Goal: Task Accomplishment & Management: Manage account settings

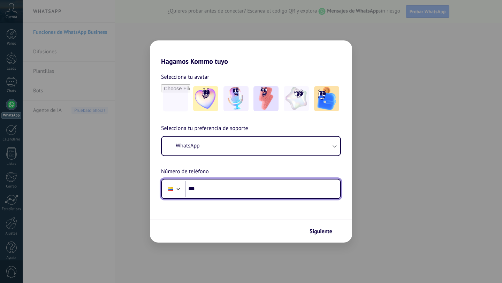
click at [205, 191] on input "***" at bounding box center [262, 189] width 155 height 16
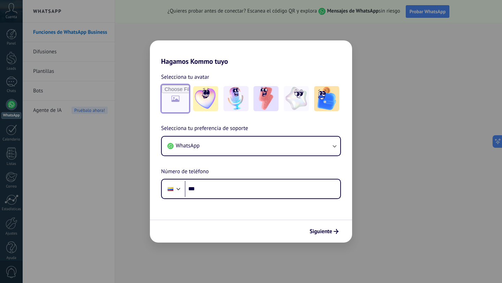
click at [176, 105] on input "file" at bounding box center [175, 98] width 27 height 27
type input "**********"
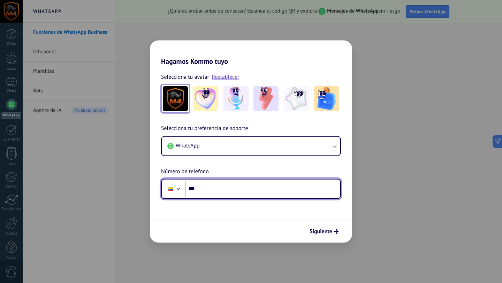
click at [226, 190] on input "***" at bounding box center [262, 189] width 155 height 16
type input "**********"
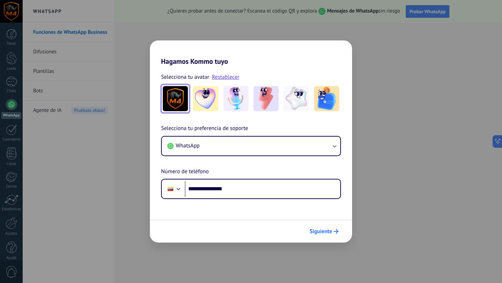
click at [328, 233] on span "Siguiente" at bounding box center [321, 231] width 23 height 5
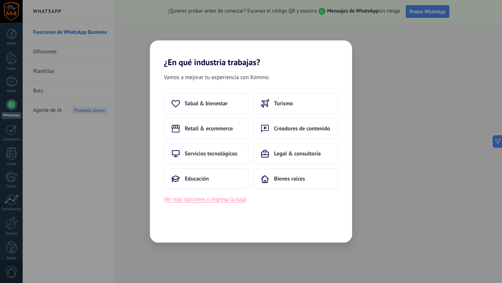
click at [207, 201] on button "Ver más opciones o ingresa la tuya" at bounding box center [205, 199] width 82 height 9
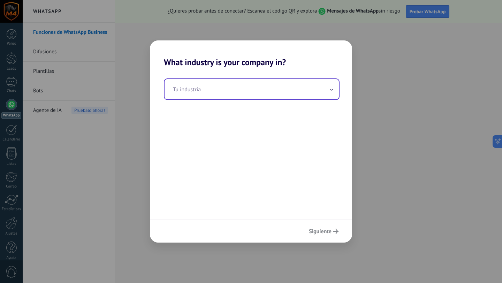
click at [330, 91] on icon at bounding box center [331, 90] width 3 height 2
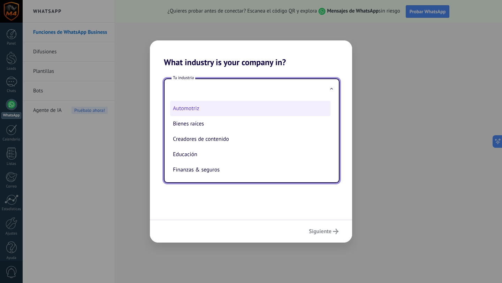
click at [185, 108] on li "Automotriz" at bounding box center [250, 108] width 160 height 15
type input "**********"
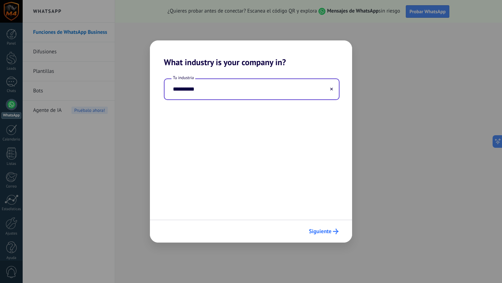
click at [320, 229] on span "Siguiente" at bounding box center [320, 231] width 23 height 5
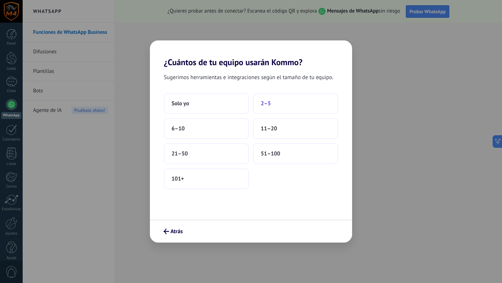
click at [267, 104] on span "2–5" at bounding box center [266, 103] width 10 height 7
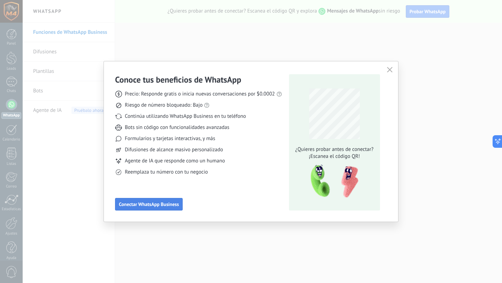
click at [151, 207] on span "Conectar WhatsApp Business" at bounding box center [149, 204] width 60 height 5
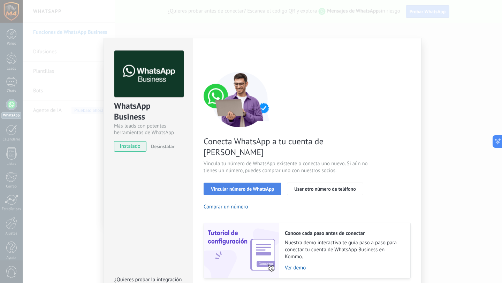
click at [241, 186] on span "Vincular número de WhatsApp" at bounding box center [242, 188] width 63 height 5
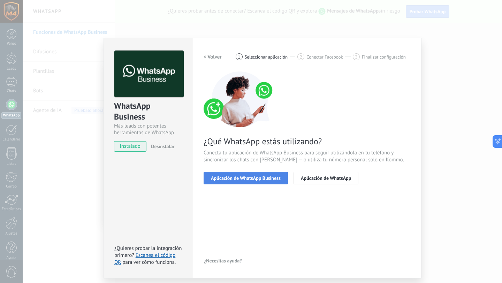
click at [252, 174] on button "Aplicación de WhatsApp Business" at bounding box center [246, 178] width 84 height 13
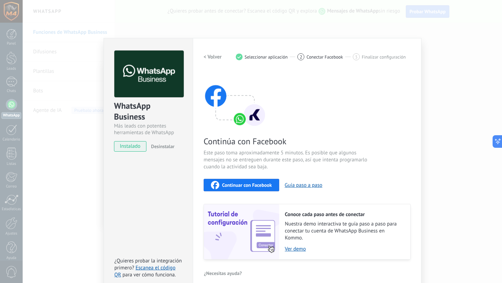
scroll to position [8, 0]
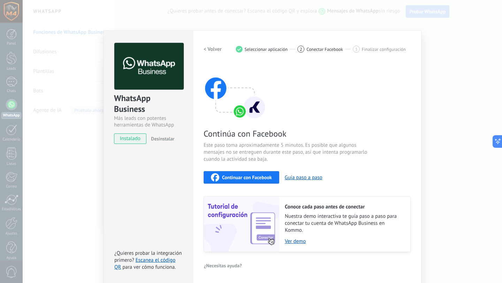
click at [233, 175] on span "Continuar con Facebook" at bounding box center [247, 177] width 50 height 5
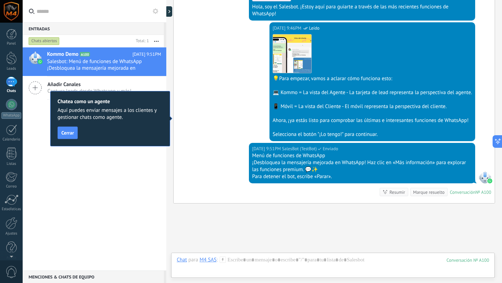
scroll to position [228, 0]
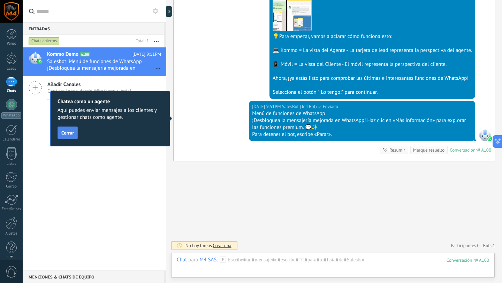
click at [68, 137] on button "Cerrar" at bounding box center [68, 133] width 20 height 13
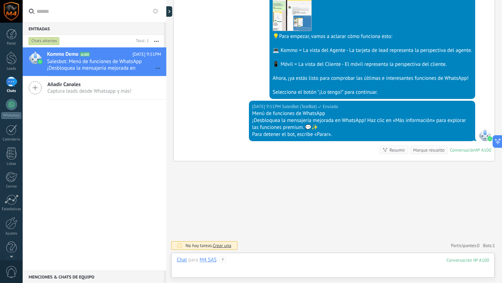
click at [258, 266] on div at bounding box center [333, 267] width 312 height 21
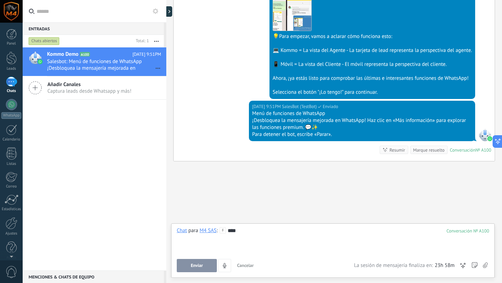
click at [196, 266] on span "Enviar" at bounding box center [197, 265] width 12 height 5
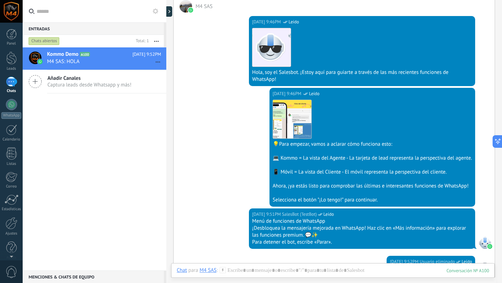
scroll to position [0, 0]
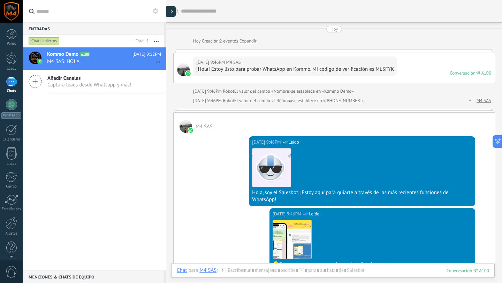
click at [170, 12] on div at bounding box center [170, 11] width 10 height 10
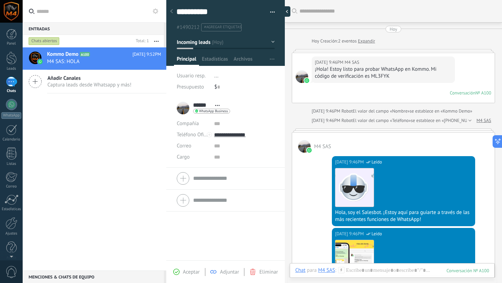
scroll to position [10, 0]
click at [184, 112] on div "****** M4 SAS ****** M4 SAS Apellido Abrir detalle Copie el nombre Desatar Cont…" at bounding box center [203, 107] width 53 height 17
click at [207, 109] on div "WhatsApp Business Enviar mensaje Separar el chat" at bounding box center [211, 111] width 37 height 5
click at [237, 108] on div at bounding box center [251, 141] width 502 height 283
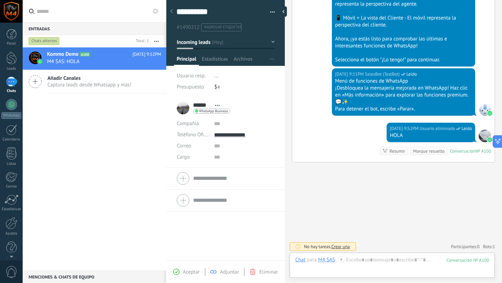
scroll to position [302, 0]
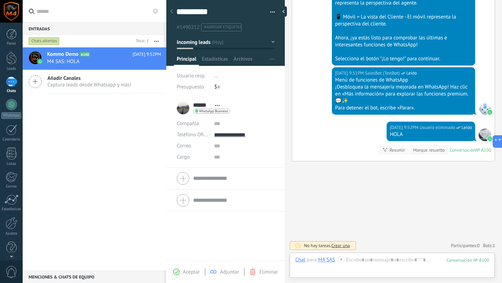
click at [345, 248] on span "Crear una" at bounding box center [340, 246] width 18 height 6
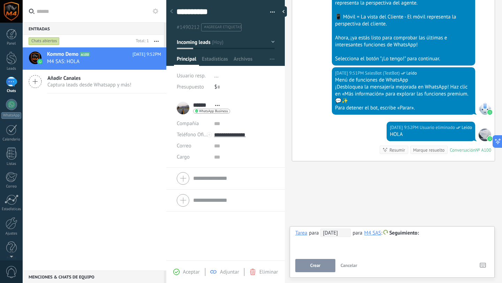
click at [376, 232] on div "M4 SAS" at bounding box center [372, 233] width 17 height 6
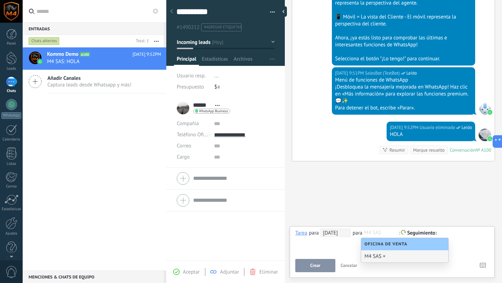
click at [375, 257] on div "M4 SAS" at bounding box center [404, 256] width 87 height 12
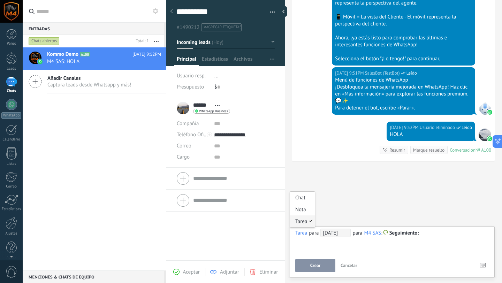
click at [298, 233] on div "Tarea" at bounding box center [301, 233] width 12 height 6
click at [299, 201] on div "Chat" at bounding box center [302, 198] width 25 height 12
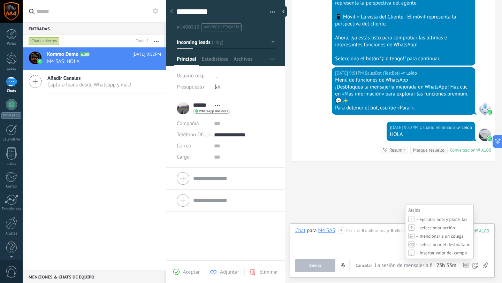
click at [465, 265] on icon at bounding box center [466, 265] width 6 height 5
click at [465, 266] on icon at bounding box center [466, 265] width 6 height 5
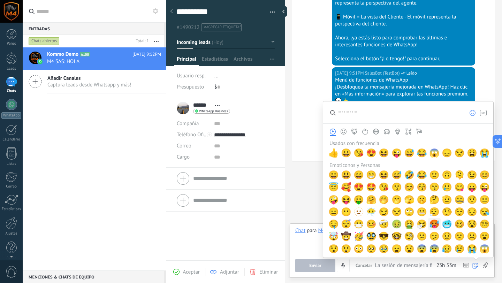
click at [432, 223] on span "🥵" at bounding box center [434, 224] width 10 height 10
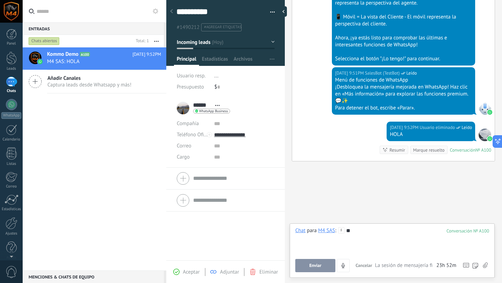
click at [485, 267] on icon at bounding box center [485, 265] width 5 height 6
click at [0, 0] on input "file" at bounding box center [0, 0] width 0 height 0
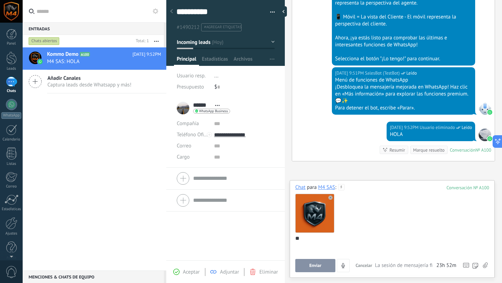
click at [307, 266] on button "Enviar" at bounding box center [315, 265] width 40 height 13
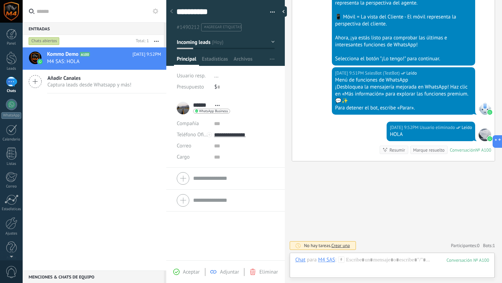
scroll to position [367, 0]
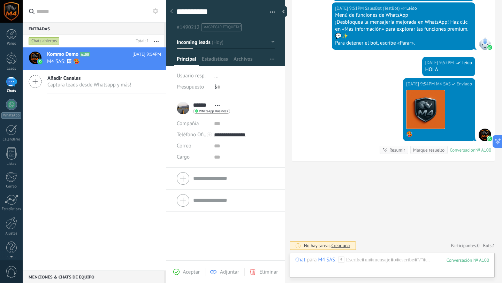
click at [270, 40] on button "Incoming leads" at bounding box center [226, 42] width 98 height 13
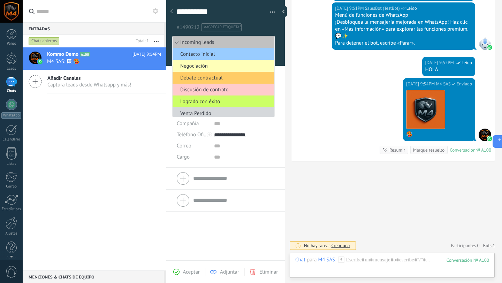
click at [213, 67] on span "Negociación" at bounding box center [223, 66] width 100 height 7
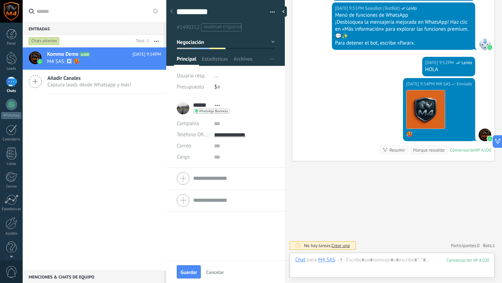
click at [270, 41] on button "Negociación" at bounding box center [226, 42] width 98 height 13
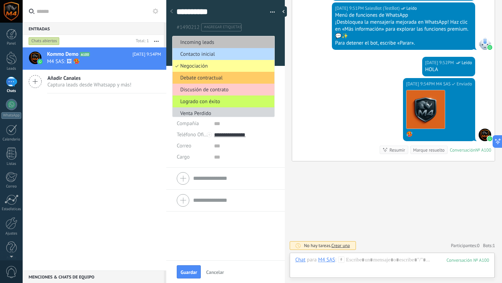
click at [206, 52] on span "Contacto inicial" at bounding box center [223, 54] width 100 height 7
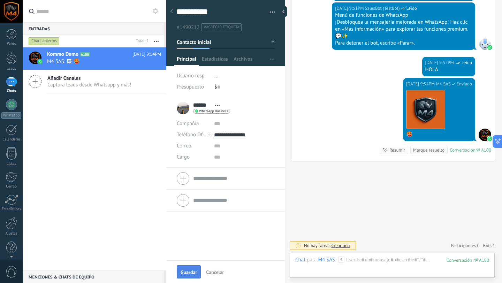
click at [186, 271] on span "Guardar" at bounding box center [189, 272] width 16 height 5
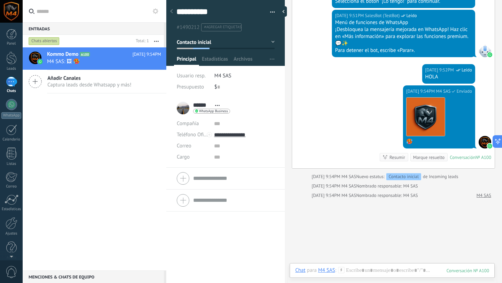
scroll to position [397, 0]
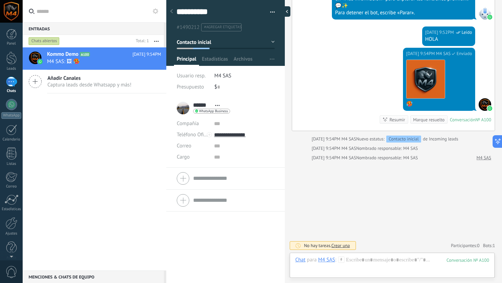
click at [283, 12] on div at bounding box center [285, 11] width 10 height 10
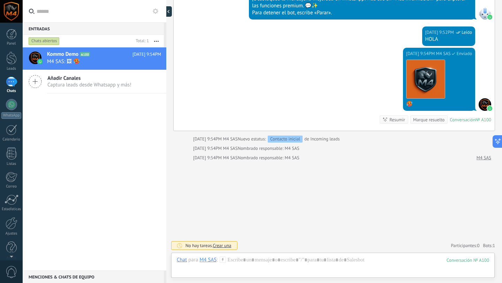
scroll to position [350, 0]
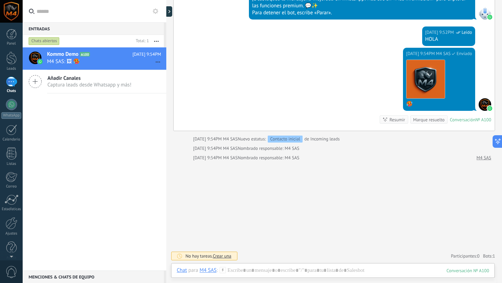
click at [12, 18] on div at bounding box center [11, 11] width 23 height 23
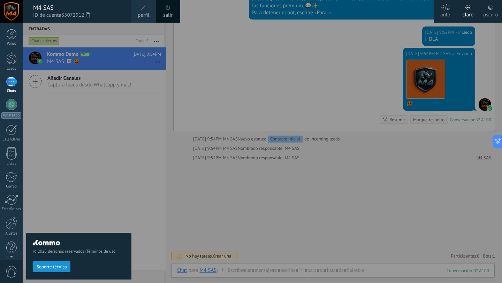
click at [488, 13] on div "oscuro" at bounding box center [490, 14] width 15 height 18
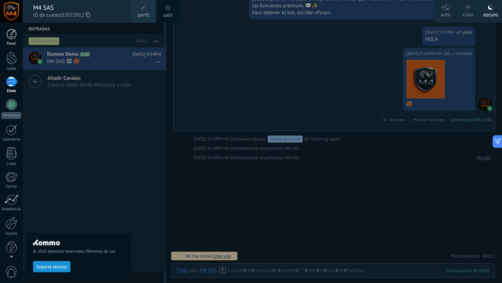
click at [9, 35] on div at bounding box center [11, 34] width 10 height 10
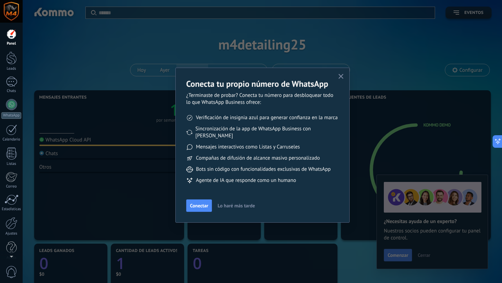
click at [340, 74] on button "button" at bounding box center [341, 76] width 9 height 9
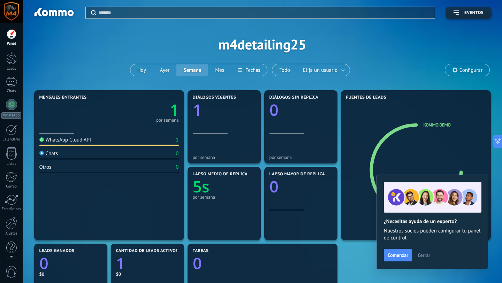
click at [423, 255] on span "Cerrar" at bounding box center [424, 255] width 13 height 5
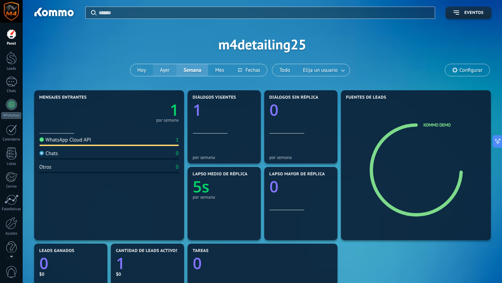
click at [163, 75] on button "Ayer" at bounding box center [165, 70] width 24 height 12
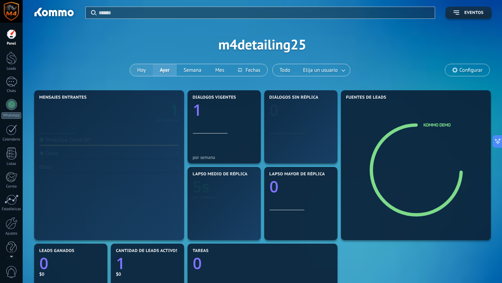
click at [144, 73] on button "Hoy" at bounding box center [141, 70] width 23 height 12
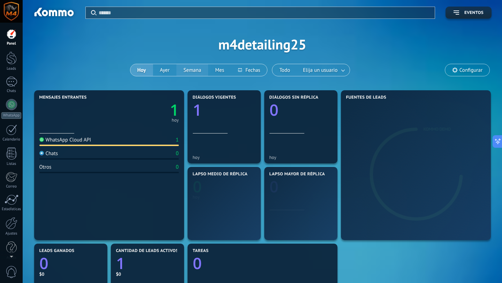
click at [190, 74] on button "Semana" at bounding box center [192, 70] width 32 height 12
click at [222, 71] on button "Mes" at bounding box center [219, 70] width 23 height 12
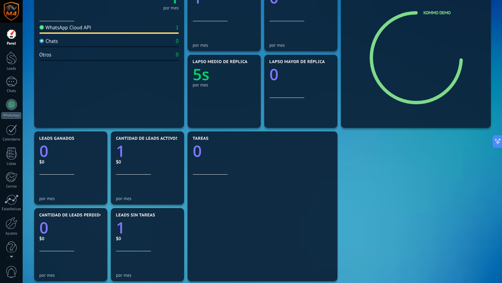
scroll to position [113, 0]
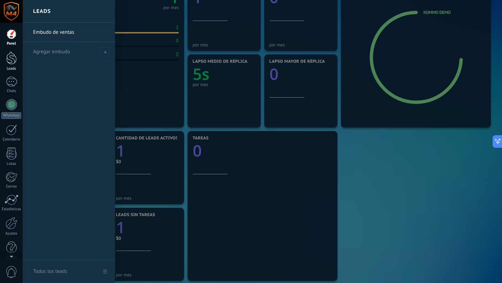
click at [13, 64] on link "Leads" at bounding box center [11, 62] width 23 height 20
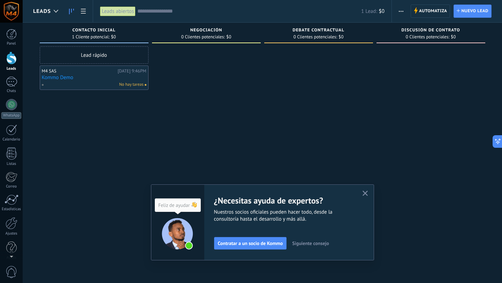
click at [312, 243] on span "Siguiente consejo" at bounding box center [310, 243] width 37 height 5
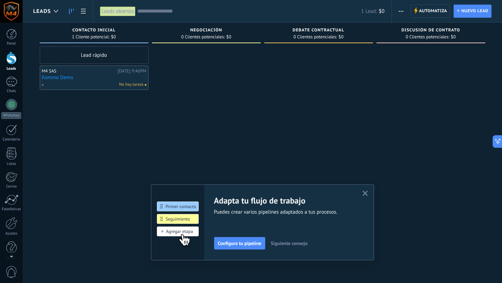
click at [294, 247] on button "Siguiente consejo" at bounding box center [289, 243] width 43 height 10
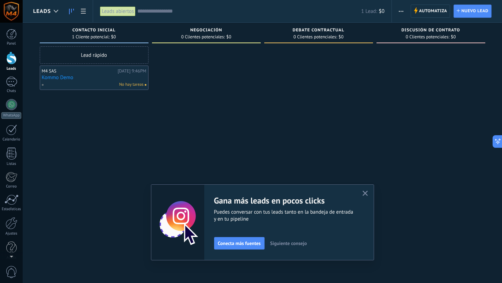
click at [294, 247] on button "Siguiente consejo" at bounding box center [288, 243] width 43 height 10
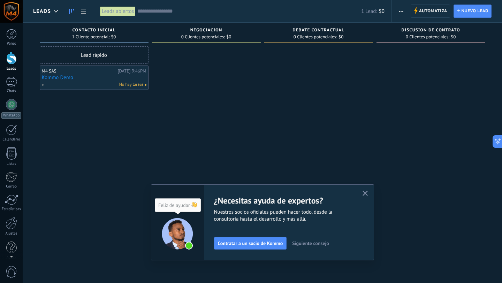
click at [294, 247] on button "Siguiente consejo" at bounding box center [310, 243] width 43 height 10
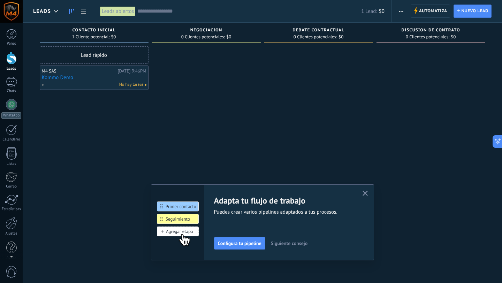
click at [365, 192] on icon "button" at bounding box center [365, 193] width 5 height 5
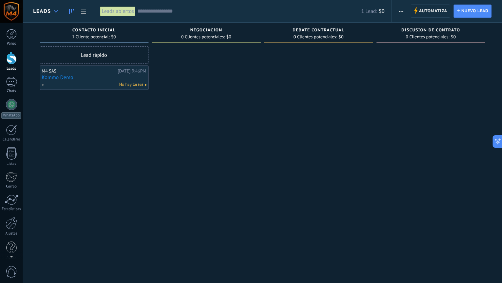
click at [53, 14] on div at bounding box center [56, 12] width 12 height 14
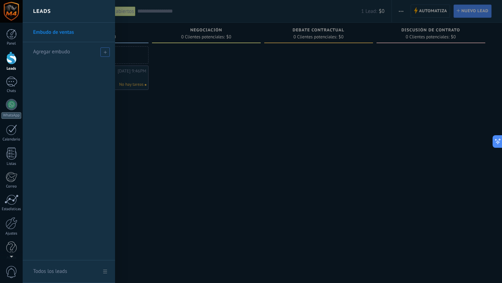
click at [104, 54] on span at bounding box center [104, 51] width 9 height 9
click at [213, 157] on div at bounding box center [274, 141] width 502 height 283
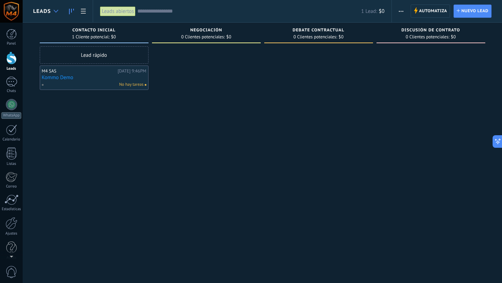
click at [55, 10] on icon at bounding box center [56, 11] width 5 height 3
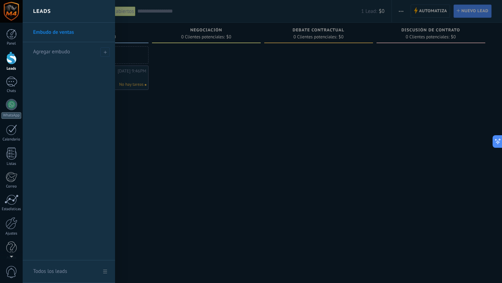
click at [209, 170] on div at bounding box center [274, 141] width 502 height 283
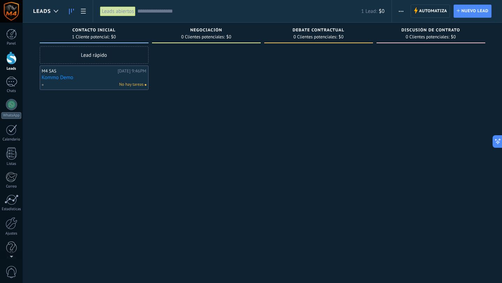
click at [192, 30] on span "Negociación" at bounding box center [206, 30] width 32 height 5
click at [200, 39] on span "0 Clientes potenciales:" at bounding box center [203, 37] width 44 height 4
click at [308, 32] on span "Debate contractual" at bounding box center [318, 30] width 52 height 5
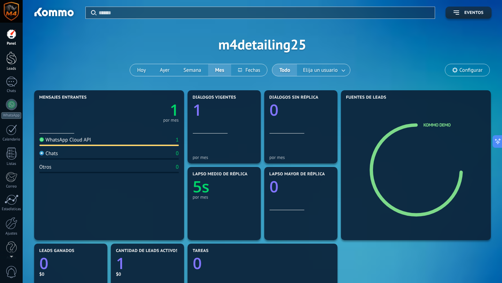
click at [12, 62] on div at bounding box center [11, 58] width 10 height 13
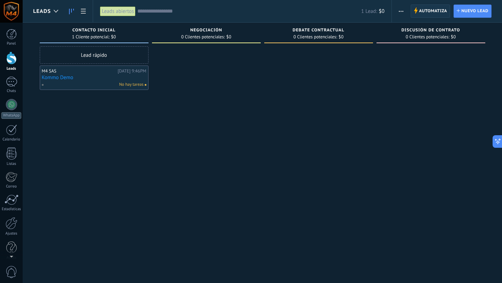
click at [435, 13] on span "Automatiza" at bounding box center [433, 11] width 28 height 13
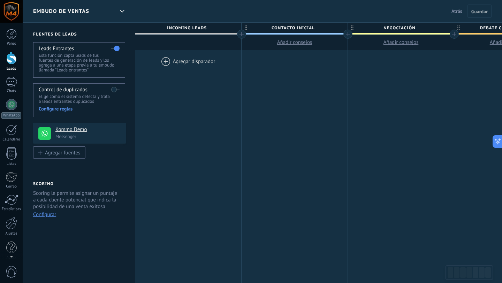
click at [12, 64] on div at bounding box center [11, 58] width 10 height 13
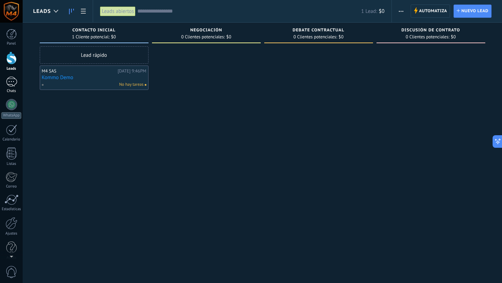
click at [10, 82] on div "1" at bounding box center [11, 82] width 11 height 10
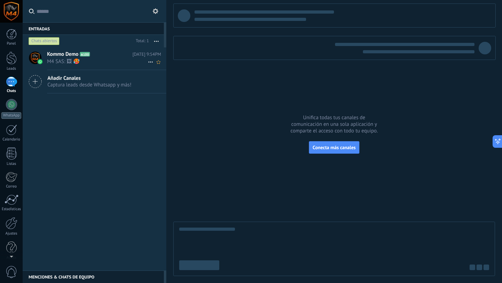
click at [81, 58] on span "M4 SAS: 🖼 🥵" at bounding box center [97, 61] width 101 height 7
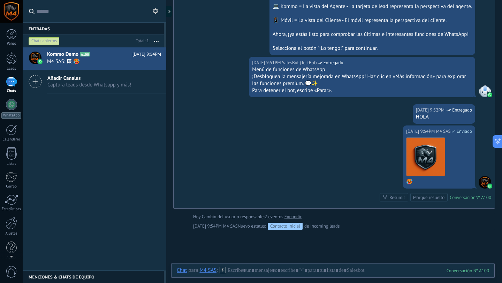
scroll to position [340, 0]
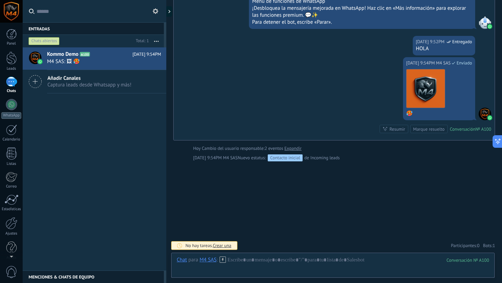
click at [8, 81] on div "1" at bounding box center [11, 82] width 11 height 10
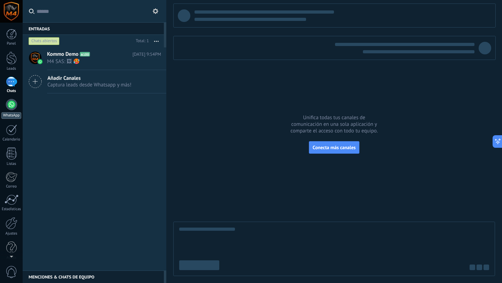
click at [14, 111] on link "WhatsApp" at bounding box center [11, 109] width 23 height 20
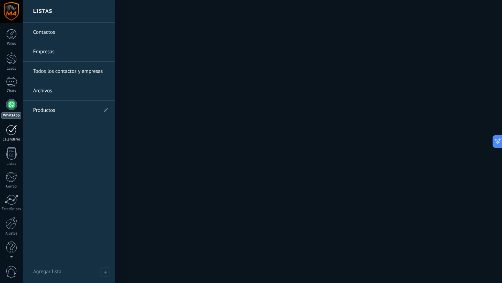
click at [6, 134] on div at bounding box center [11, 129] width 11 height 11
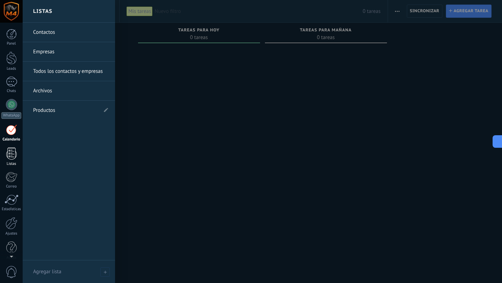
click at [16, 152] on div at bounding box center [11, 153] width 10 height 12
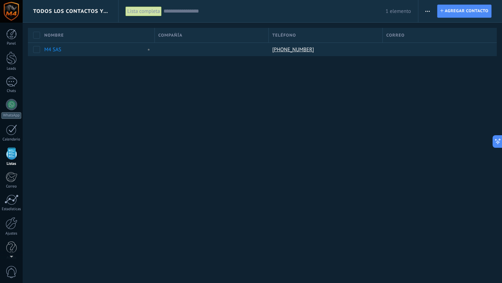
scroll to position [7, 0]
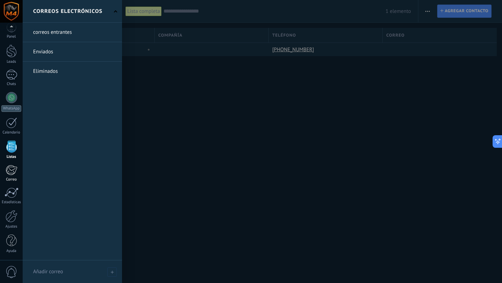
click at [15, 172] on div at bounding box center [12, 170] width 12 height 10
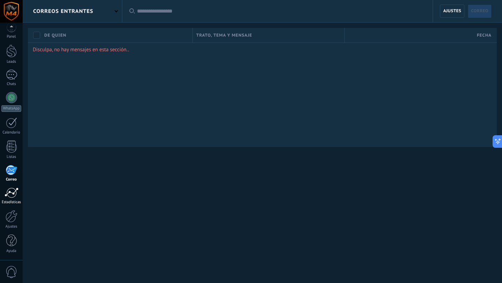
click at [12, 191] on div at bounding box center [12, 193] width 14 height 10
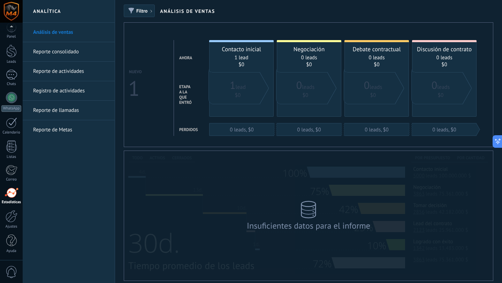
click at [183, 12] on h2 "Análisis de ventas" at bounding box center [187, 11] width 55 height 23
click at [174, 13] on h2 "Análisis de ventas" at bounding box center [187, 11] width 55 height 23
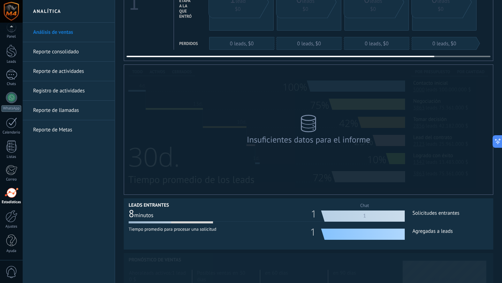
scroll to position [88, 0]
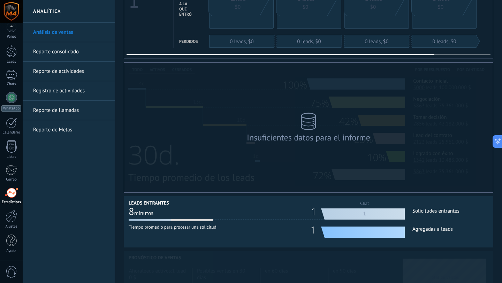
click at [242, 139] on div "Insuficientes datos para el informe" at bounding box center [308, 128] width 139 height 44
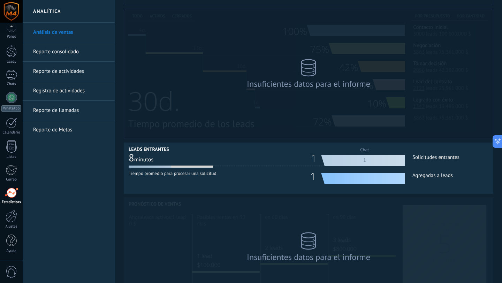
scroll to position [179, 0]
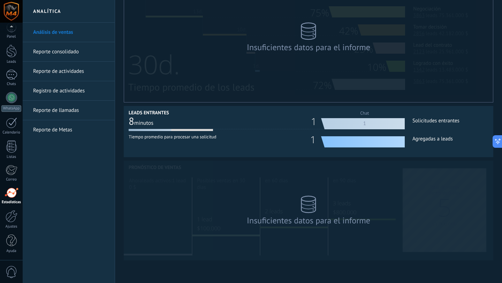
click at [18, 207] on div "Panel Leads 1 Chats WhatsApp Clientes" at bounding box center [11, 141] width 23 height 238
click at [12, 220] on div at bounding box center [12, 216] width 12 height 12
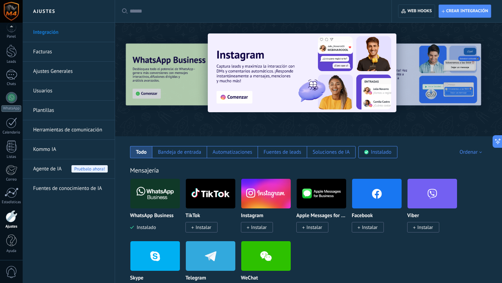
click at [237, 97] on img at bounding box center [302, 72] width 189 height 79
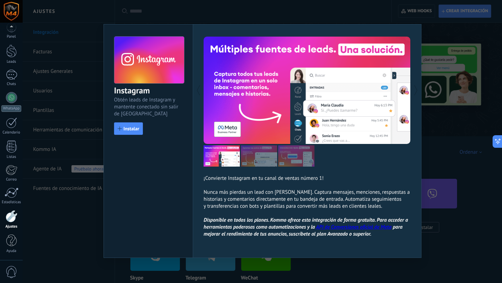
click at [385, 18] on div "Instagram Obtén leads de Instagram y mantente conectado sin salir de Kommo Inst…" at bounding box center [262, 141] width 479 height 283
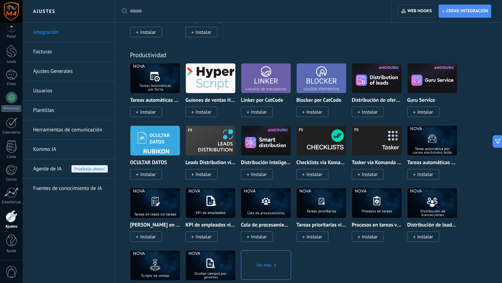
scroll to position [2592, 0]
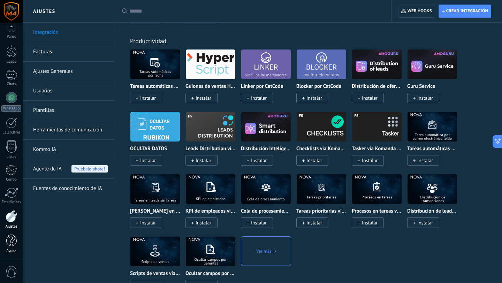
click at [9, 243] on div at bounding box center [11, 241] width 10 height 12
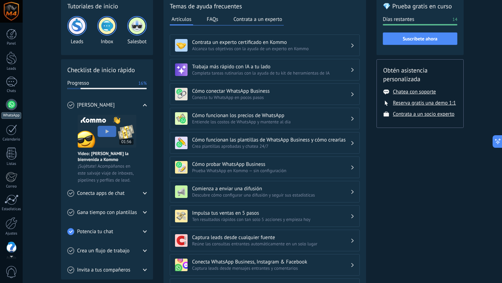
click at [10, 108] on div at bounding box center [11, 104] width 11 height 11
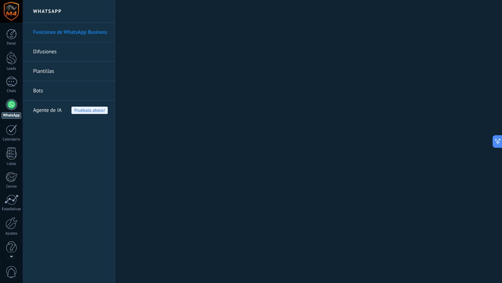
click at [49, 52] on link "Difusiones" at bounding box center [70, 52] width 75 height 20
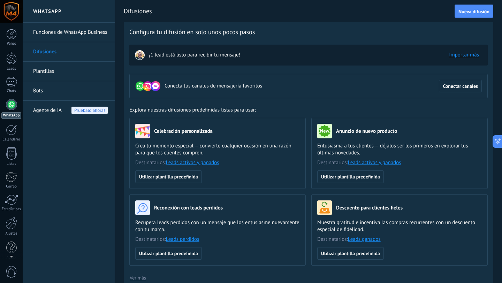
click at [45, 74] on link "Plantillas" at bounding box center [70, 72] width 75 height 20
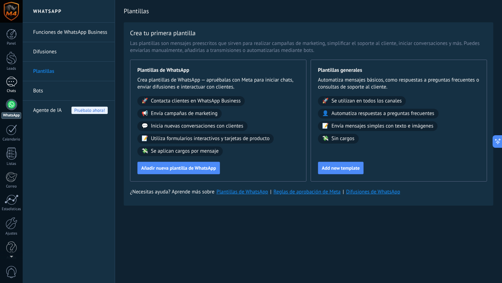
click at [8, 81] on div "1" at bounding box center [11, 82] width 11 height 10
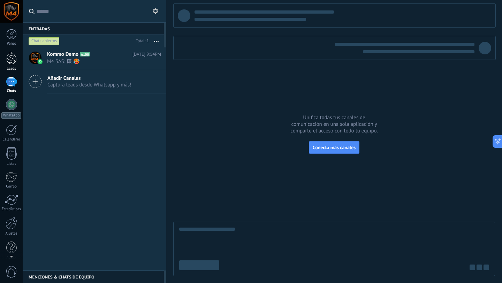
click at [10, 59] on div at bounding box center [11, 58] width 10 height 13
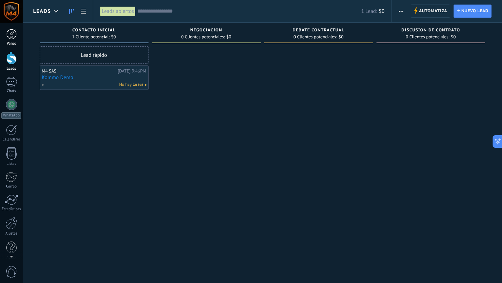
click at [13, 37] on div at bounding box center [11, 34] width 10 height 10
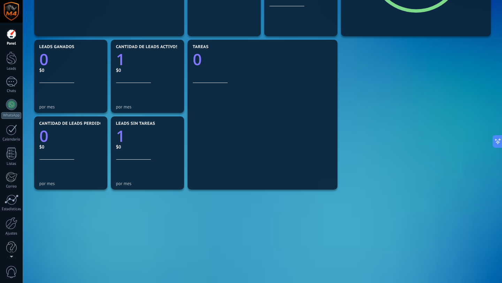
scroll to position [210, 0]
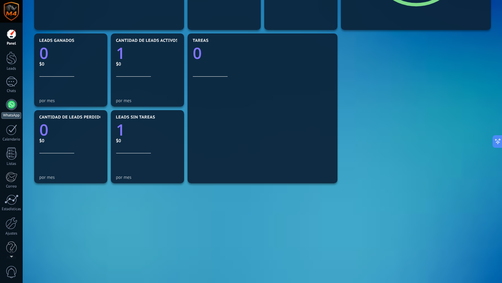
click at [12, 105] on div at bounding box center [11, 104] width 11 height 11
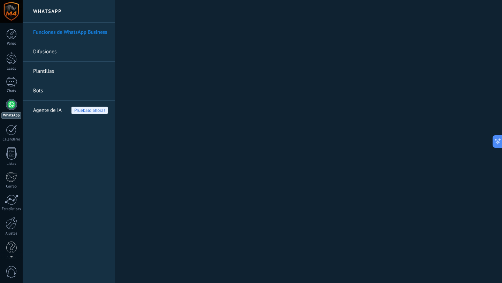
click at [47, 54] on link "Difusiones" at bounding box center [70, 52] width 75 height 20
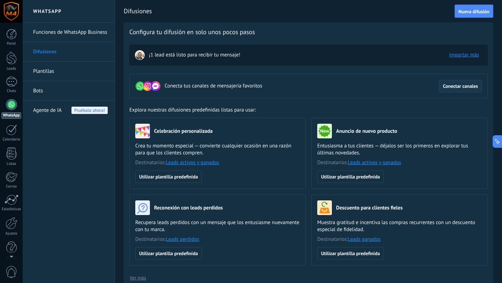
click at [458, 88] on span "Conectar canales" at bounding box center [460, 86] width 35 height 5
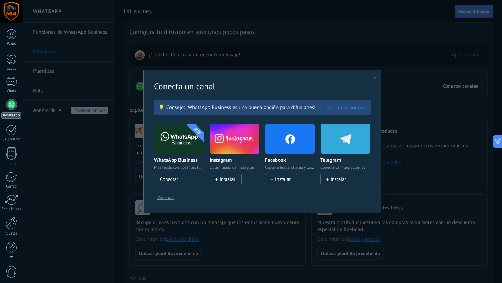
click at [374, 77] on use at bounding box center [374, 77] width 3 height 3
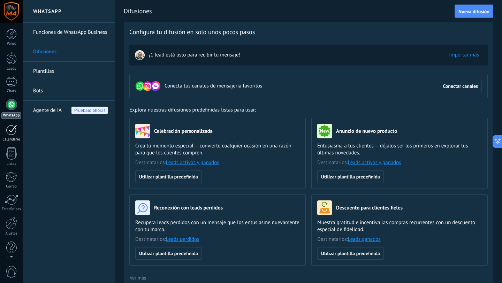
click at [8, 135] on link "Calendario" at bounding box center [11, 132] width 23 height 17
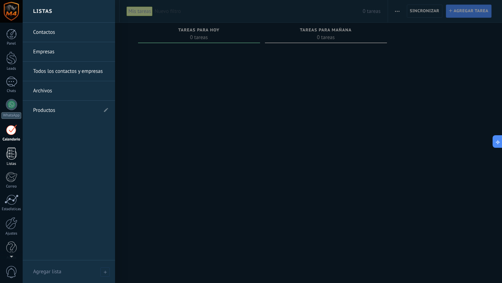
click at [12, 156] on div at bounding box center [11, 153] width 10 height 12
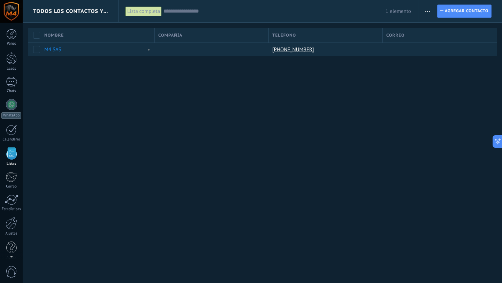
scroll to position [7, 0]
click at [9, 34] on link "Panel" at bounding box center [11, 30] width 23 height 17
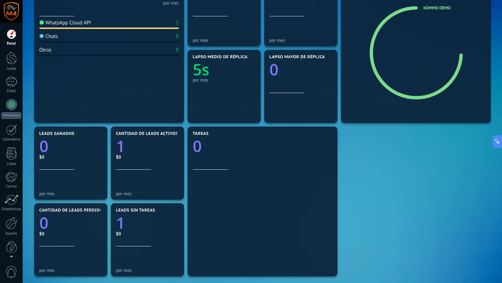
scroll to position [210, 0]
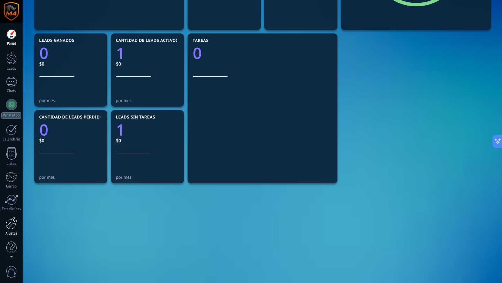
click at [10, 224] on div at bounding box center [12, 223] width 12 height 12
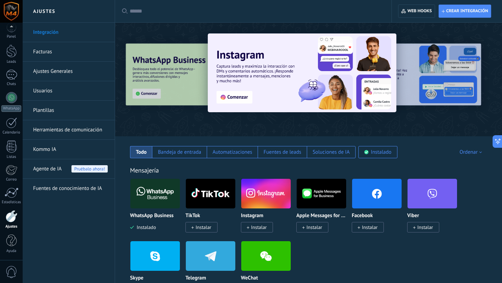
click at [180, 95] on div at bounding box center [137, 79] width 153 height 63
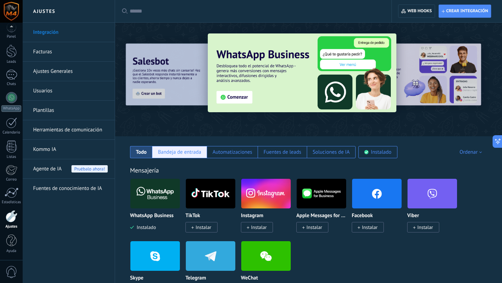
click at [177, 153] on div "Bandeja de entrada" at bounding box center [179, 152] width 43 height 7
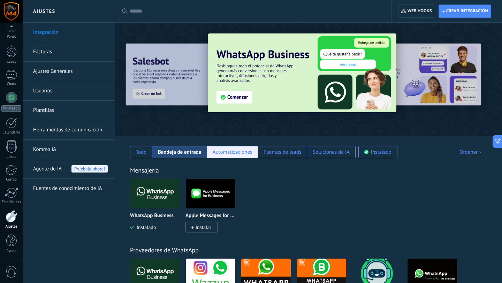
click at [249, 156] on div "Automatizaciones" at bounding box center [232, 152] width 51 height 12
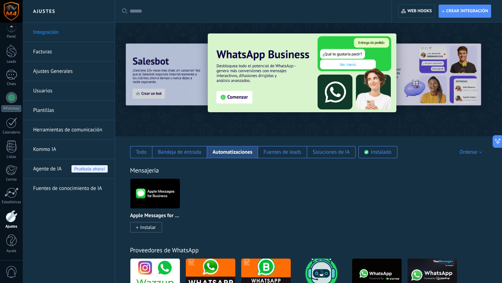
click at [242, 97] on img at bounding box center [302, 72] width 189 height 79
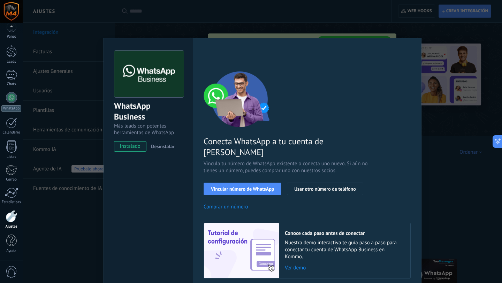
click at [294, 22] on div "WhatsApp Business Más leads con potentes herramientas de WhatsApp instalado Des…" at bounding box center [262, 141] width 479 height 283
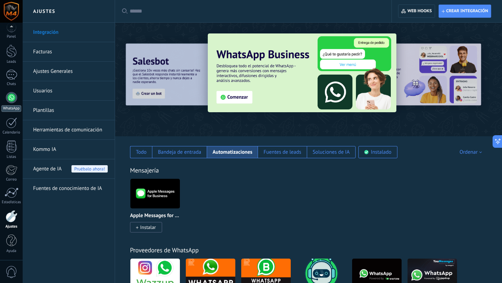
click at [13, 101] on div at bounding box center [11, 97] width 11 height 11
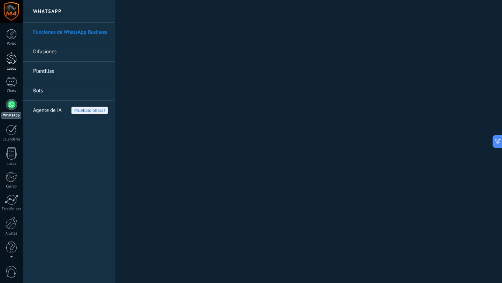
click at [10, 60] on div at bounding box center [11, 58] width 10 height 13
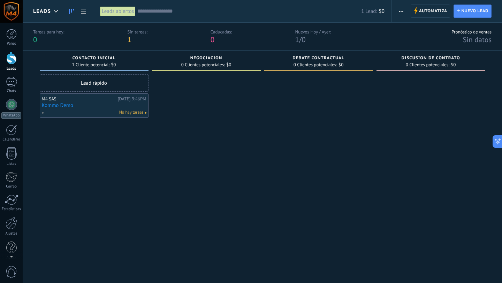
scroll to position [2, 0]
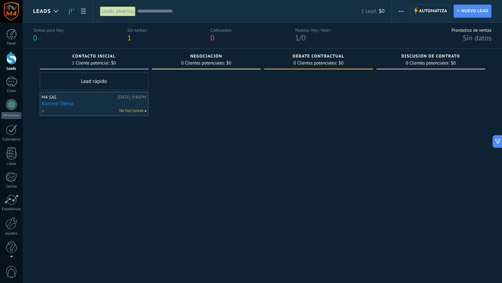
click at [59, 102] on link "Kommo Demo" at bounding box center [94, 104] width 105 height 6
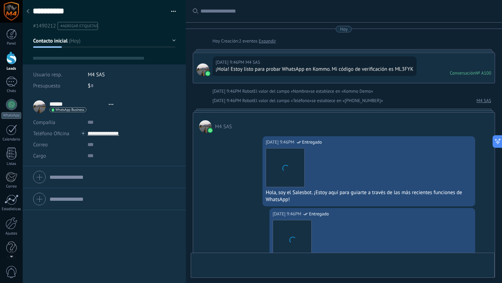
type textarea "**********"
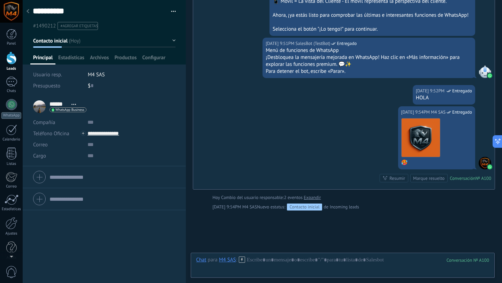
scroll to position [340, 0]
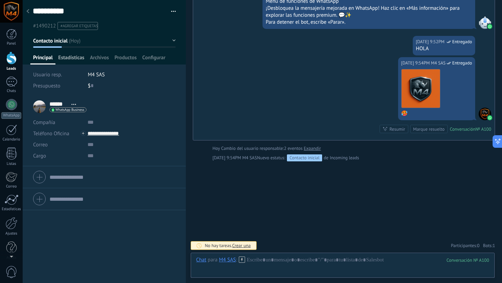
click at [70, 59] on span "Estadísticas" at bounding box center [71, 59] width 26 height 10
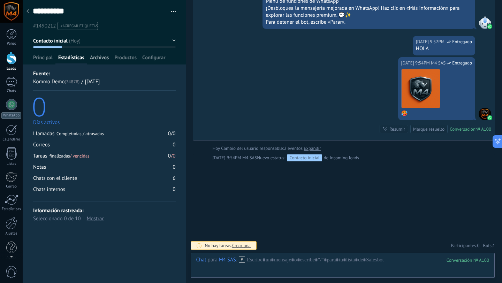
click at [102, 60] on span "Archivos" at bounding box center [99, 59] width 19 height 10
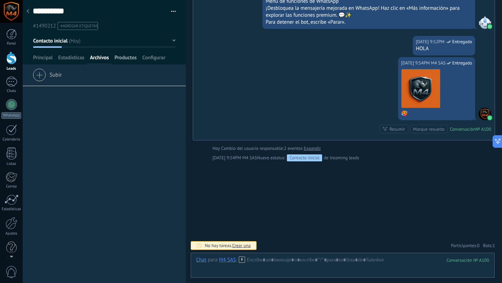
click at [121, 61] on span "Productos" at bounding box center [125, 59] width 22 height 10
click at [39, 57] on span "Principal" at bounding box center [43, 59] width 20 height 10
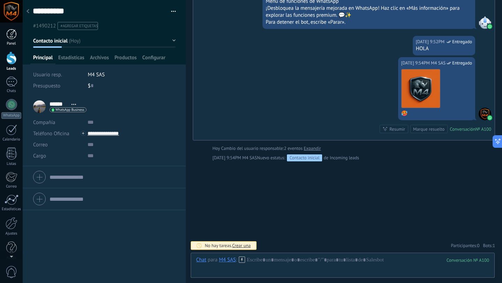
click at [14, 38] on div at bounding box center [11, 34] width 10 height 10
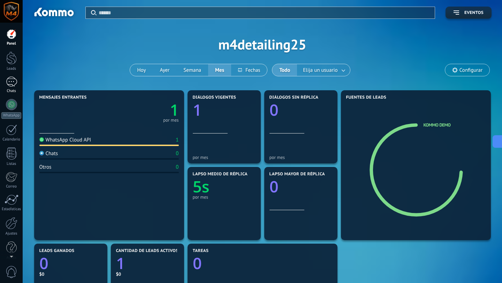
click at [10, 83] on div "1" at bounding box center [11, 82] width 11 height 10
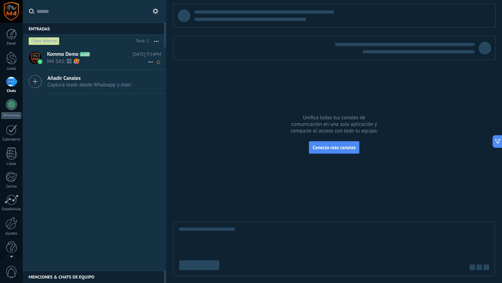
click at [58, 61] on span "M4 SAS: 🖼 🥵" at bounding box center [97, 61] width 101 height 7
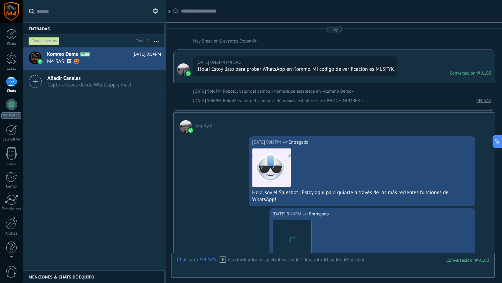
scroll to position [340, 0]
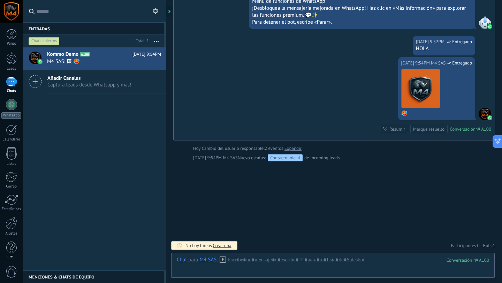
click at [9, 83] on div "1" at bounding box center [11, 82] width 11 height 10
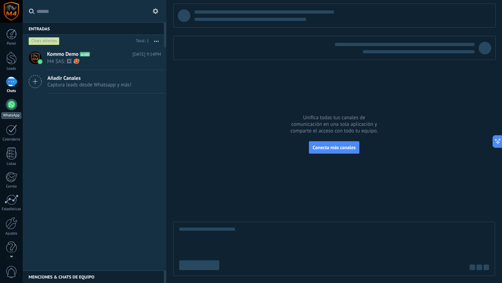
click at [15, 115] on div "WhatsApp" at bounding box center [11, 115] width 20 height 7
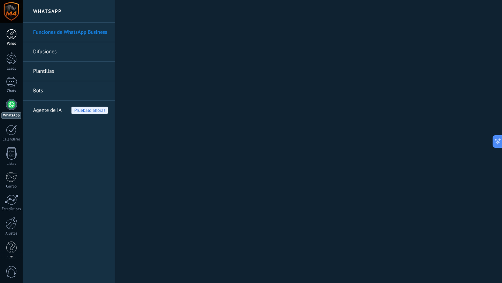
click at [18, 33] on link "Panel" at bounding box center [11, 37] width 23 height 17
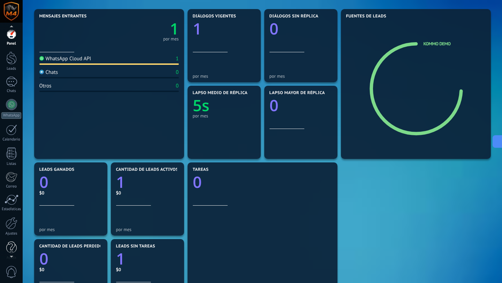
scroll to position [7, 0]
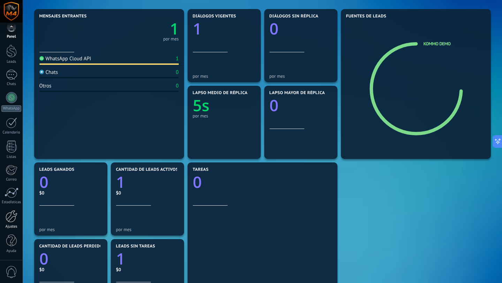
click at [13, 220] on div at bounding box center [12, 216] width 12 height 12
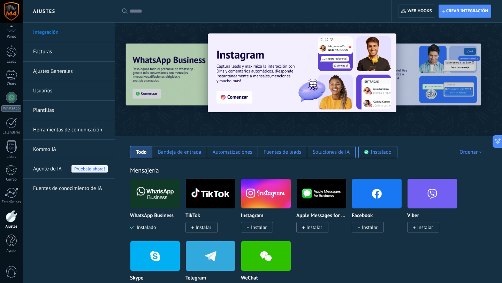
click at [51, 33] on link "Integración" at bounding box center [70, 33] width 75 height 20
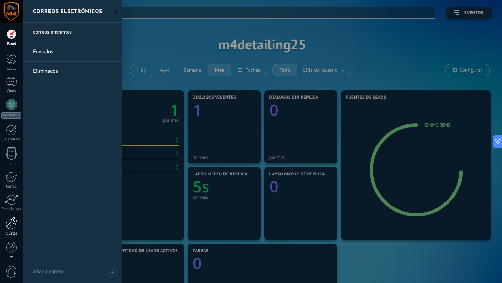
click at [11, 227] on div at bounding box center [12, 223] width 12 height 12
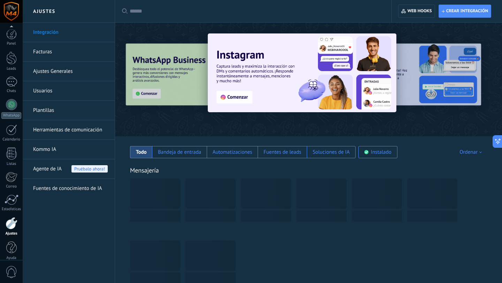
scroll to position [7, 0]
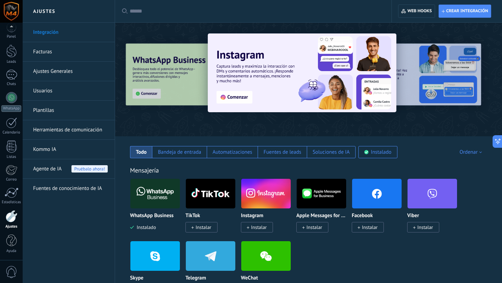
click at [166, 97] on div at bounding box center [137, 79] width 153 height 63
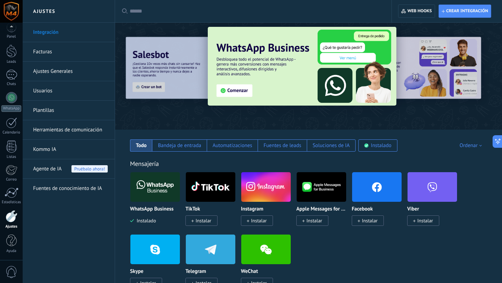
scroll to position [0, 0]
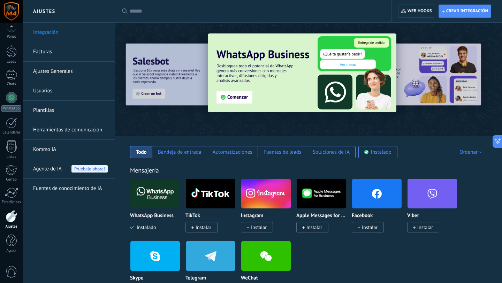
click at [428, 82] on div at bounding box center [481, 79] width 157 height 63
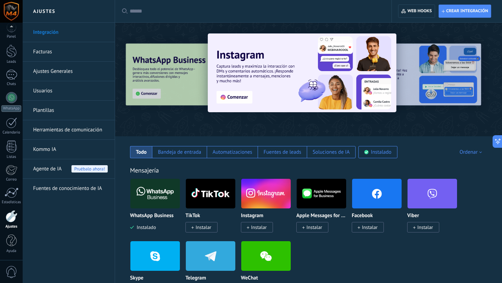
click at [428, 82] on div at bounding box center [481, 79] width 157 height 63
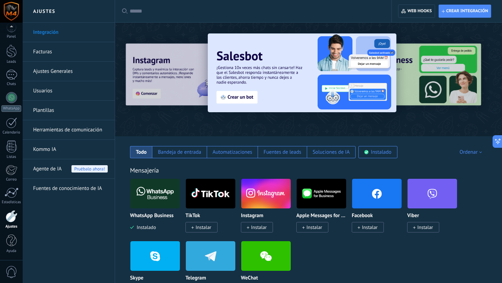
click at [428, 82] on div at bounding box center [481, 79] width 157 height 63
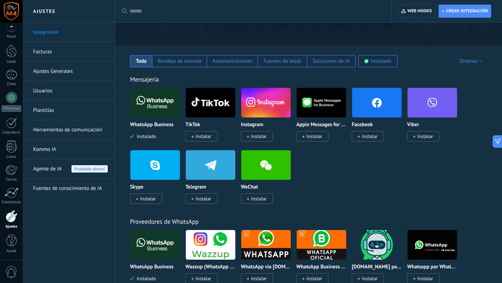
scroll to position [93, 0]
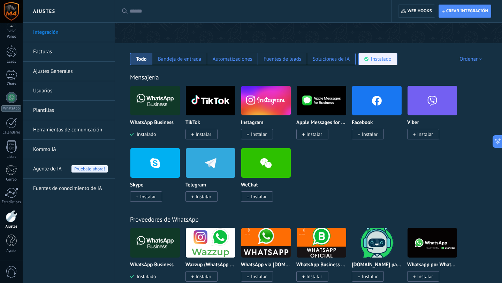
click at [380, 61] on div "Instalado" at bounding box center [381, 59] width 21 height 7
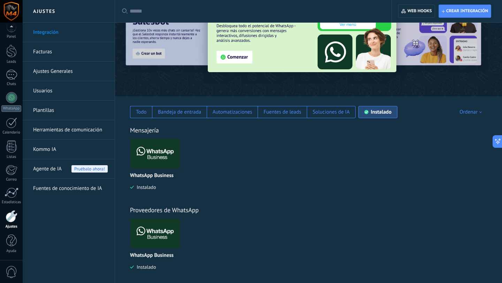
scroll to position [37, 0]
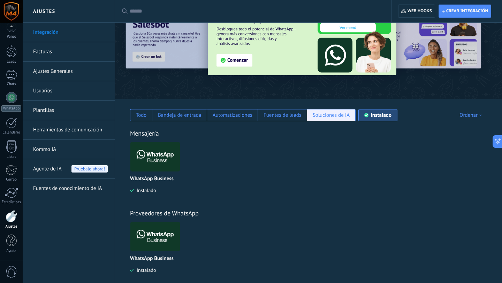
click at [328, 120] on div "Soluciones de IA" at bounding box center [331, 115] width 49 height 12
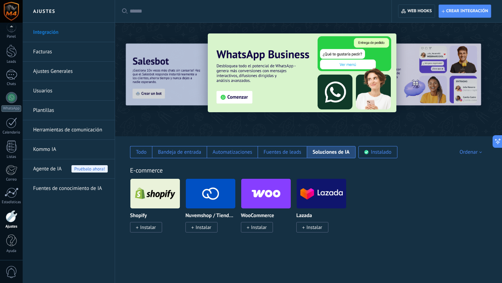
scroll to position [0, 0]
click at [272, 152] on div "Fuentes de leads" at bounding box center [283, 152] width 38 height 7
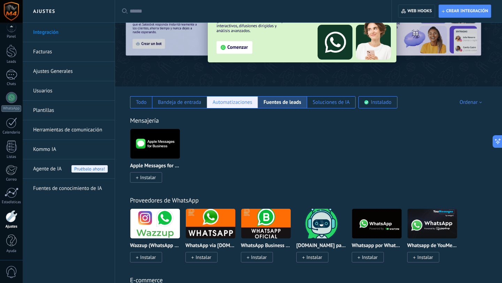
scroll to position [49, 0]
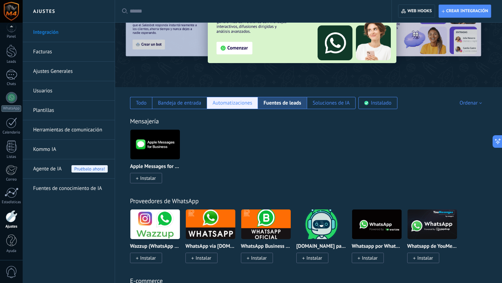
click at [217, 104] on div "Automatizaciones" at bounding box center [233, 103] width 40 height 7
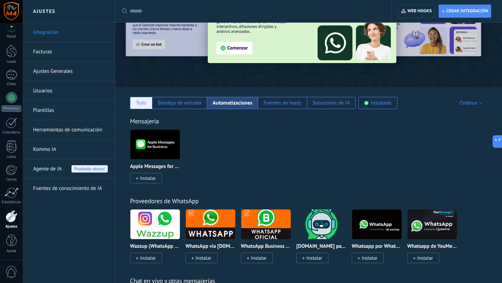
click at [137, 105] on div "Todo" at bounding box center [141, 103] width 11 height 7
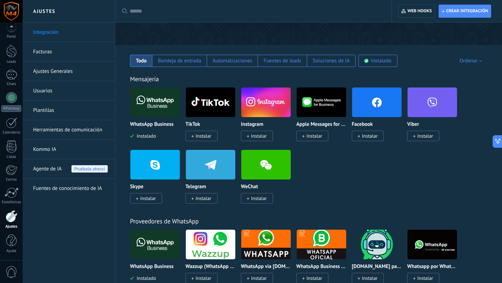
scroll to position [0, 0]
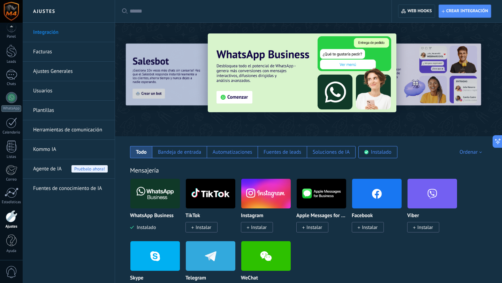
click at [146, 9] on input "text" at bounding box center [256, 11] width 252 height 7
paste input "**********"
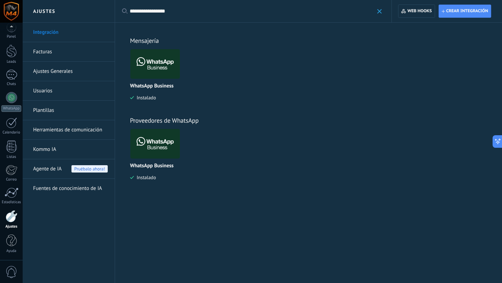
type input "**********"
click at [161, 68] on img at bounding box center [154, 64] width 49 height 34
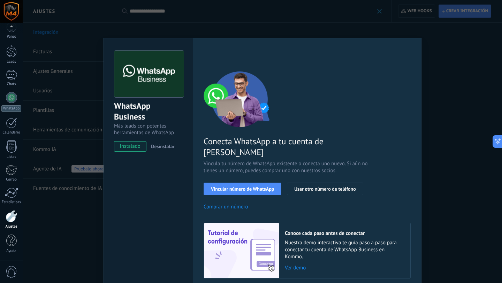
scroll to position [16, 0]
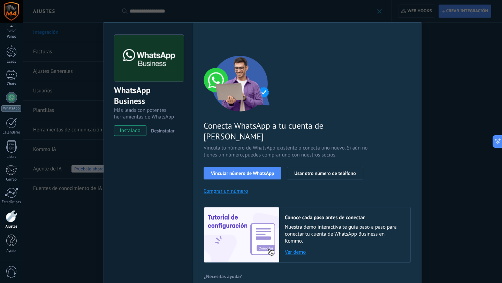
click at [162, 129] on span "Desinstalar" at bounding box center [162, 131] width 23 height 6
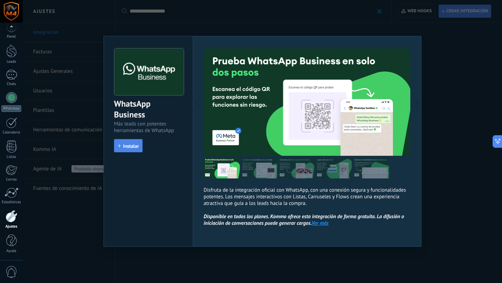
click at [131, 147] on span "Instalar" at bounding box center [131, 146] width 16 height 5
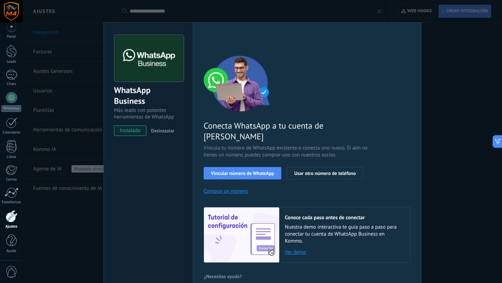
scroll to position [15, 0]
click at [252, 171] on span "Vincular número de WhatsApp" at bounding box center [242, 173] width 63 height 5
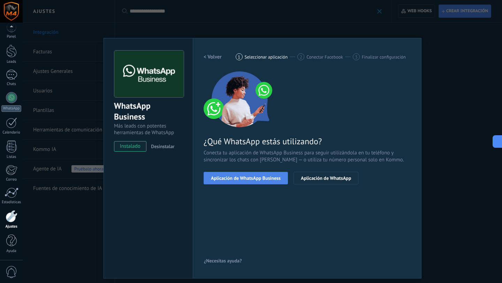
click at [246, 181] on span "Aplicación de WhatsApp Business" at bounding box center [246, 178] width 70 height 5
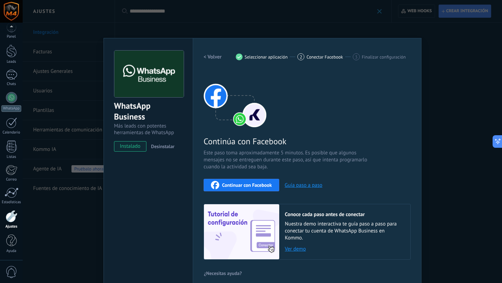
click at [209, 56] on h2 "< Volver" at bounding box center [213, 57] width 18 height 7
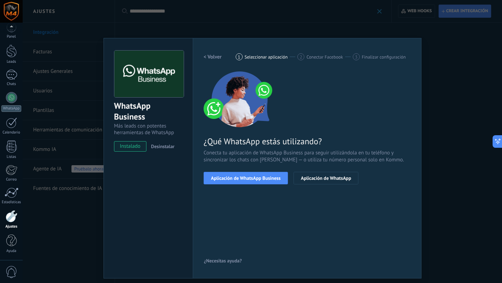
click at [209, 56] on h2 "< Volver" at bounding box center [213, 57] width 18 height 7
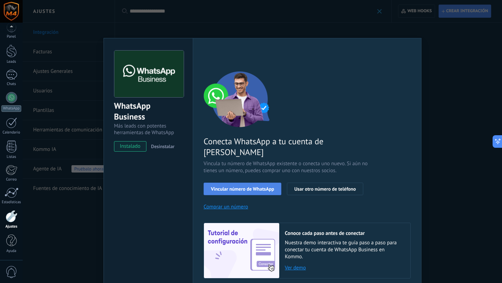
click at [259, 183] on button "Vincular número de WhatsApp" at bounding box center [243, 189] width 78 height 13
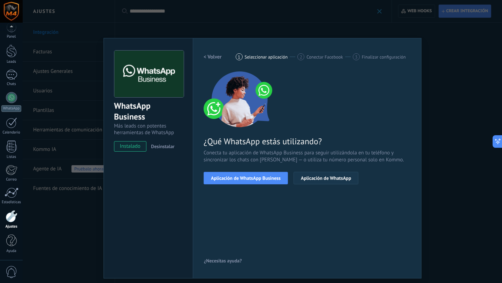
click at [336, 182] on button "Aplicación de WhatsApp" at bounding box center [326, 178] width 65 height 13
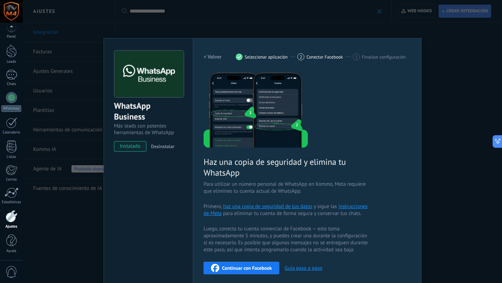
click at [205, 56] on h2 "< Volver" at bounding box center [213, 57] width 18 height 7
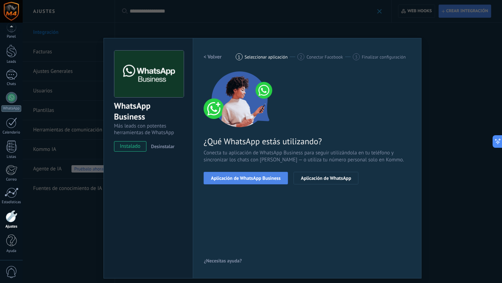
click at [241, 182] on button "Aplicación de WhatsApp Business" at bounding box center [246, 178] width 84 height 13
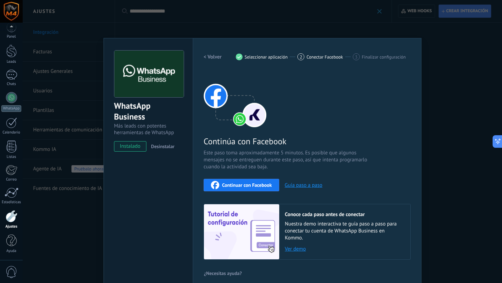
scroll to position [8, 0]
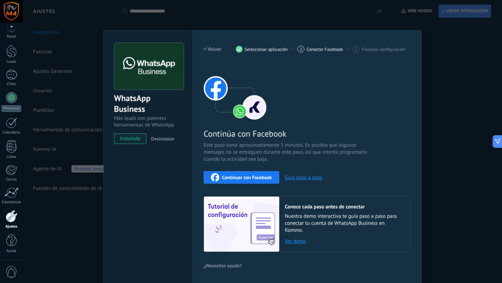
click at [249, 177] on span "Continuar con Facebook" at bounding box center [247, 177] width 50 height 5
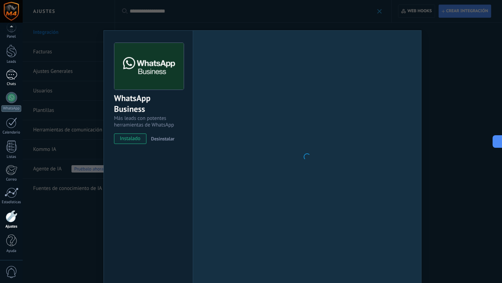
click at [10, 78] on div "1" at bounding box center [11, 75] width 11 height 10
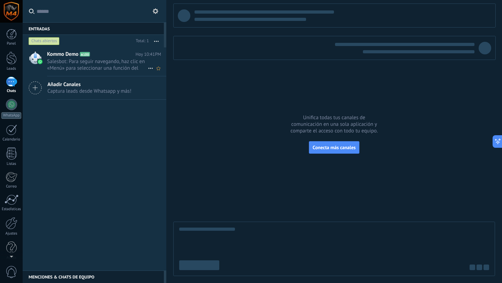
click at [90, 65] on span "Salesbot: Para seguir navegando, haz clic en «Menú» para seleccionar una funció…" at bounding box center [97, 64] width 101 height 13
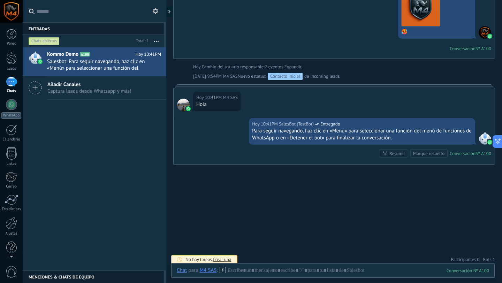
scroll to position [430, 0]
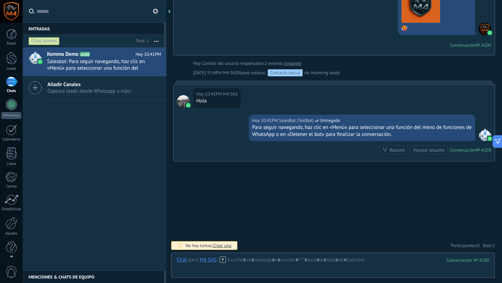
click at [12, 34] on div at bounding box center [11, 34] width 10 height 10
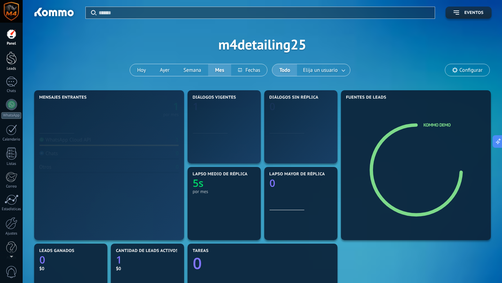
click at [13, 60] on div at bounding box center [11, 58] width 10 height 13
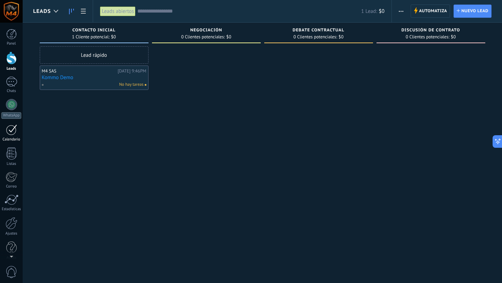
click at [10, 129] on div at bounding box center [11, 129] width 11 height 11
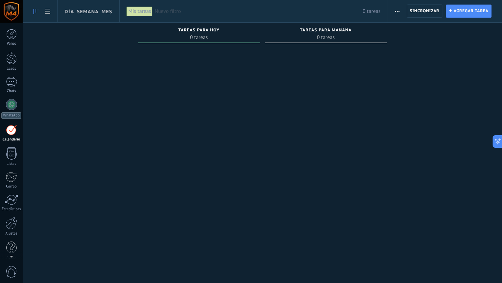
click at [11, 17] on div at bounding box center [11, 11] width 23 height 23
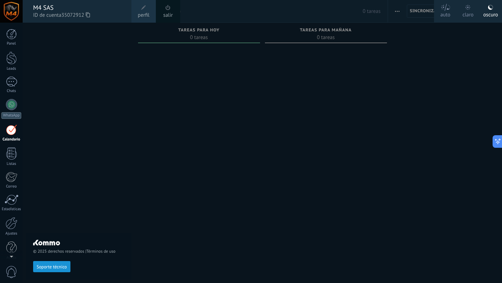
click at [140, 13] on span "perfil" at bounding box center [144, 16] width 12 height 8
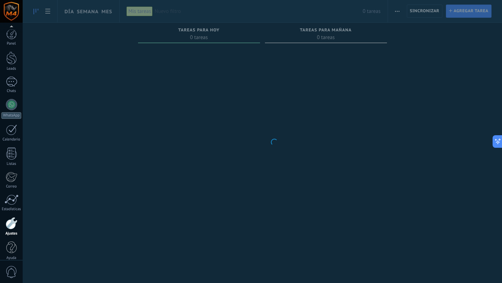
scroll to position [7, 0]
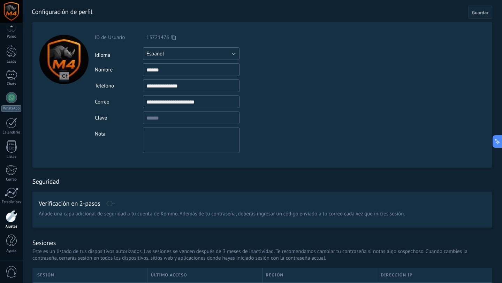
click at [233, 54] on button "Español" at bounding box center [191, 53] width 97 height 13
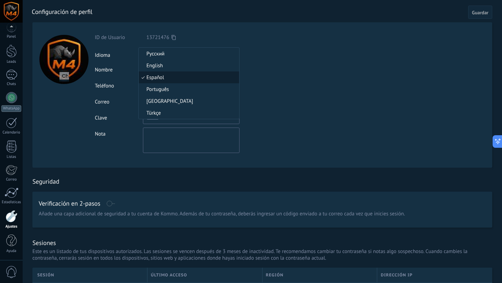
click at [175, 77] on span "Español" at bounding box center [188, 77] width 98 height 7
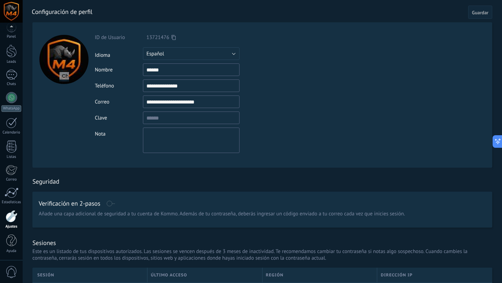
click at [313, 141] on div "Nota" at bounding box center [207, 140] width 225 height 25
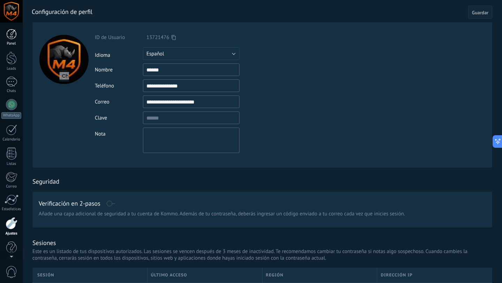
click at [13, 35] on div at bounding box center [11, 34] width 10 height 10
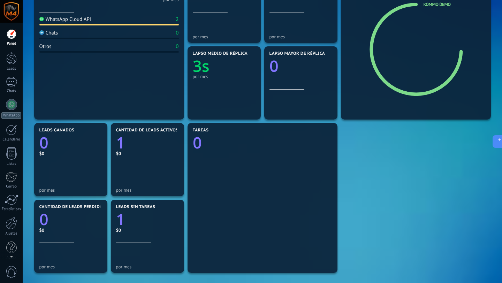
scroll to position [120, 0]
click at [9, 131] on div at bounding box center [11, 129] width 11 height 11
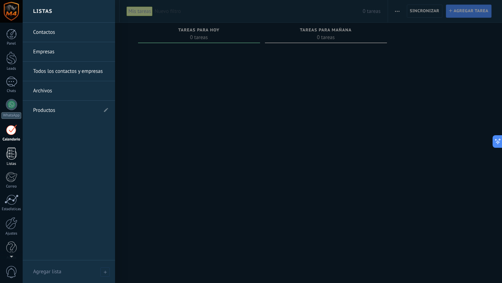
click at [9, 165] on div "Listas" at bounding box center [11, 164] width 20 height 5
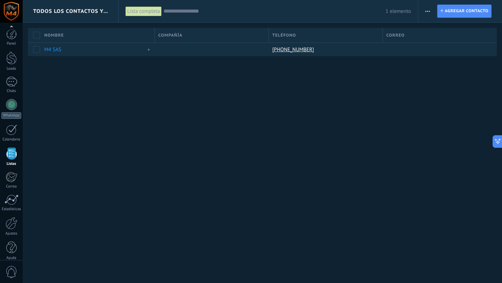
scroll to position [7, 0]
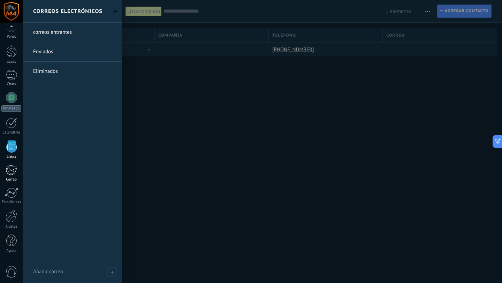
click at [10, 169] on div at bounding box center [12, 170] width 12 height 10
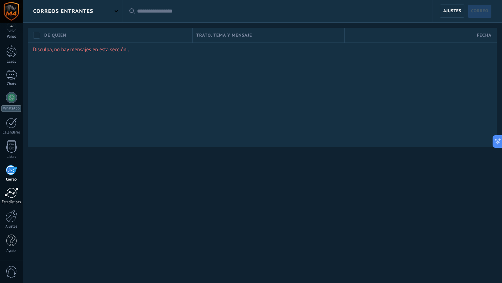
click at [12, 199] on link "Estadísticas" at bounding box center [11, 196] width 23 height 17
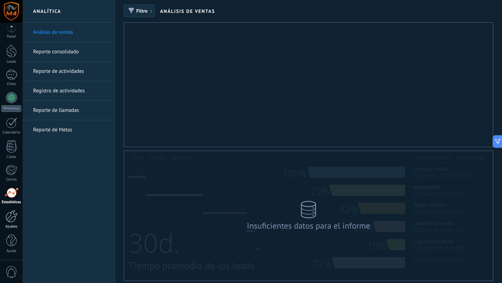
click at [11, 221] on div at bounding box center [12, 216] width 12 height 12
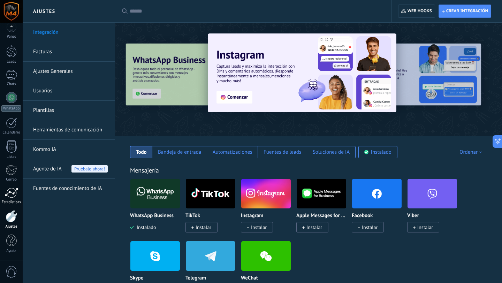
click at [9, 195] on div at bounding box center [12, 193] width 14 height 10
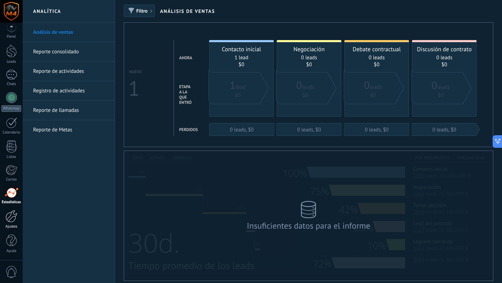
click at [9, 212] on div at bounding box center [12, 216] width 12 height 12
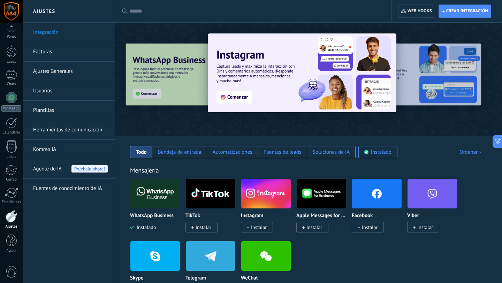
click at [151, 188] on img at bounding box center [154, 194] width 49 height 34
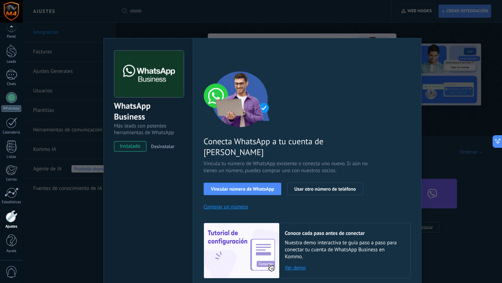
click at [159, 148] on span "Desinstalar" at bounding box center [162, 146] width 23 height 6
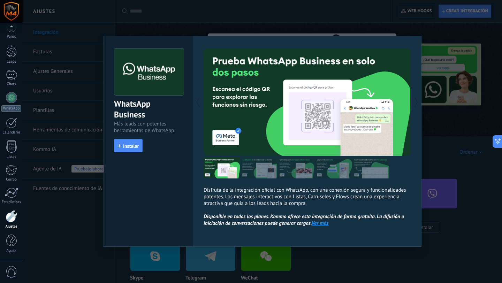
click at [349, 256] on div "WhatsApp Business Más leads con potentes herramientas de WhatsApp install Insta…" at bounding box center [262, 141] width 479 height 283
